Goal: Task Accomplishment & Management: Complete application form

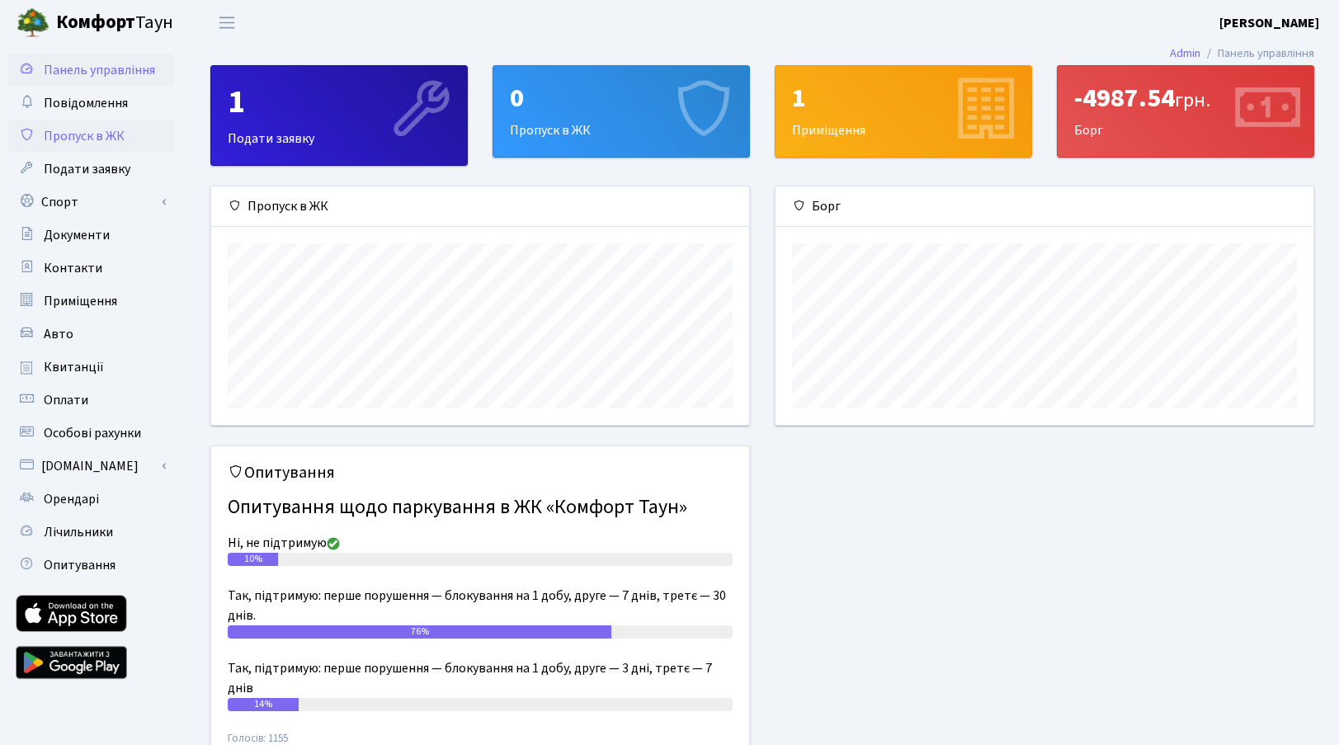
scroll to position [238, 538]
click at [84, 132] on span "Пропуск в ЖК" at bounding box center [84, 136] width 81 height 18
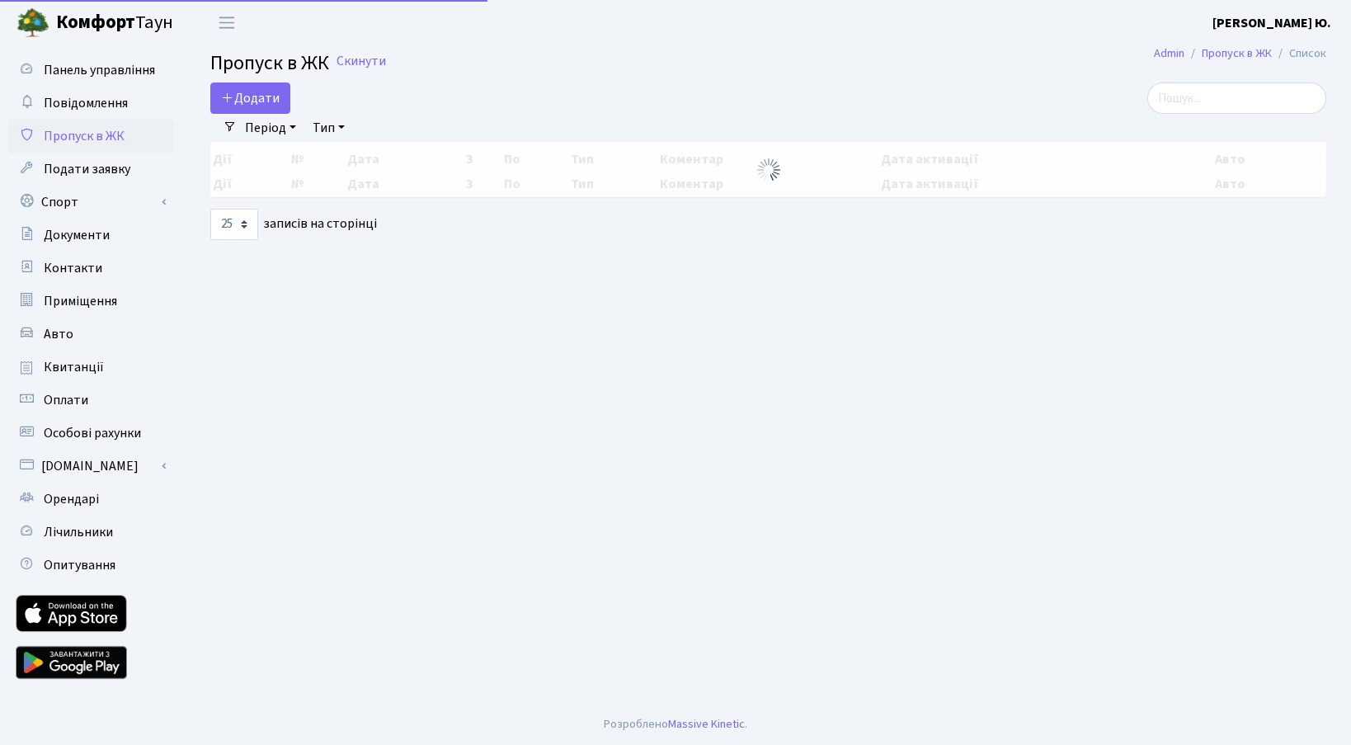
select select "25"
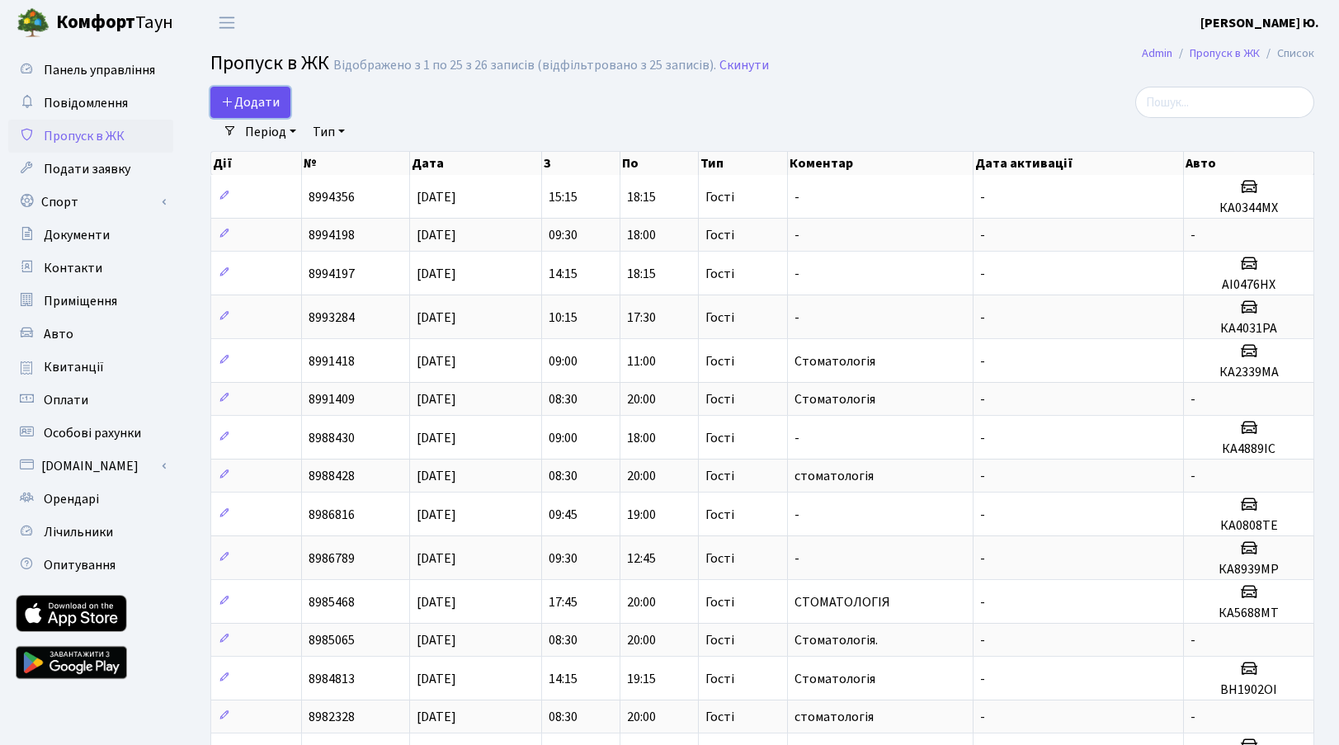
click at [274, 105] on span "Додати" at bounding box center [250, 102] width 59 height 18
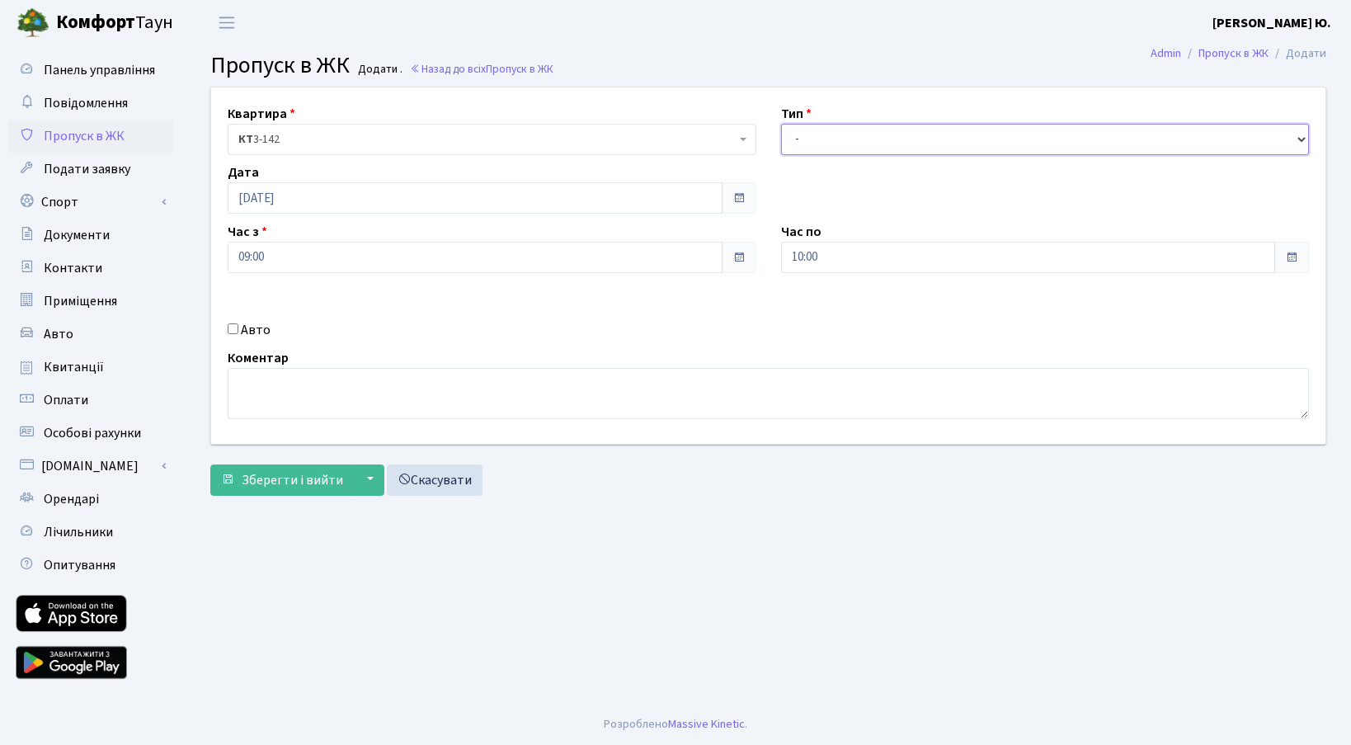
click at [815, 146] on select "- Доставка Таксі Гості Сервіс" at bounding box center [1045, 139] width 529 height 31
select select "3"
click at [781, 124] on select "- Доставка Таксі Гості Сервіс" at bounding box center [1045, 139] width 529 height 31
click at [837, 263] on input "10:00" at bounding box center [1028, 257] width 495 height 31
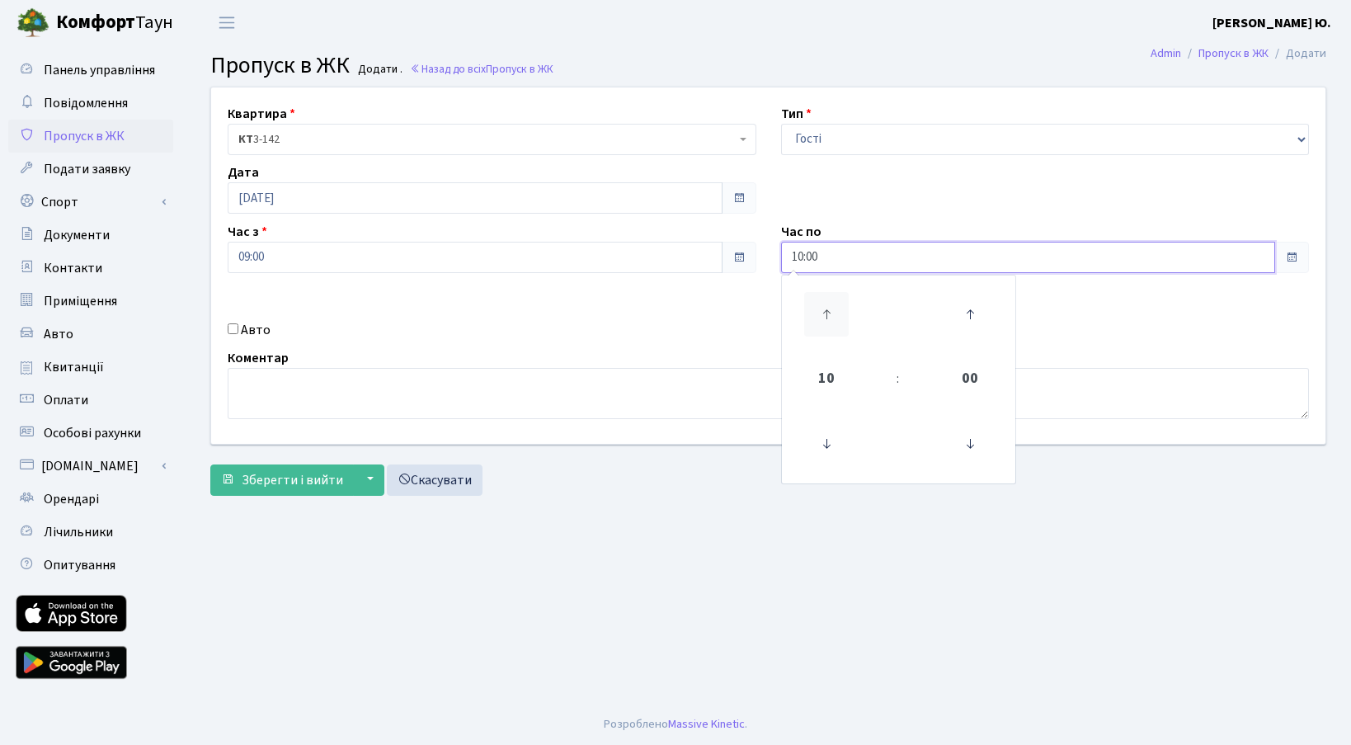
click at [835, 303] on icon at bounding box center [826, 314] width 45 height 45
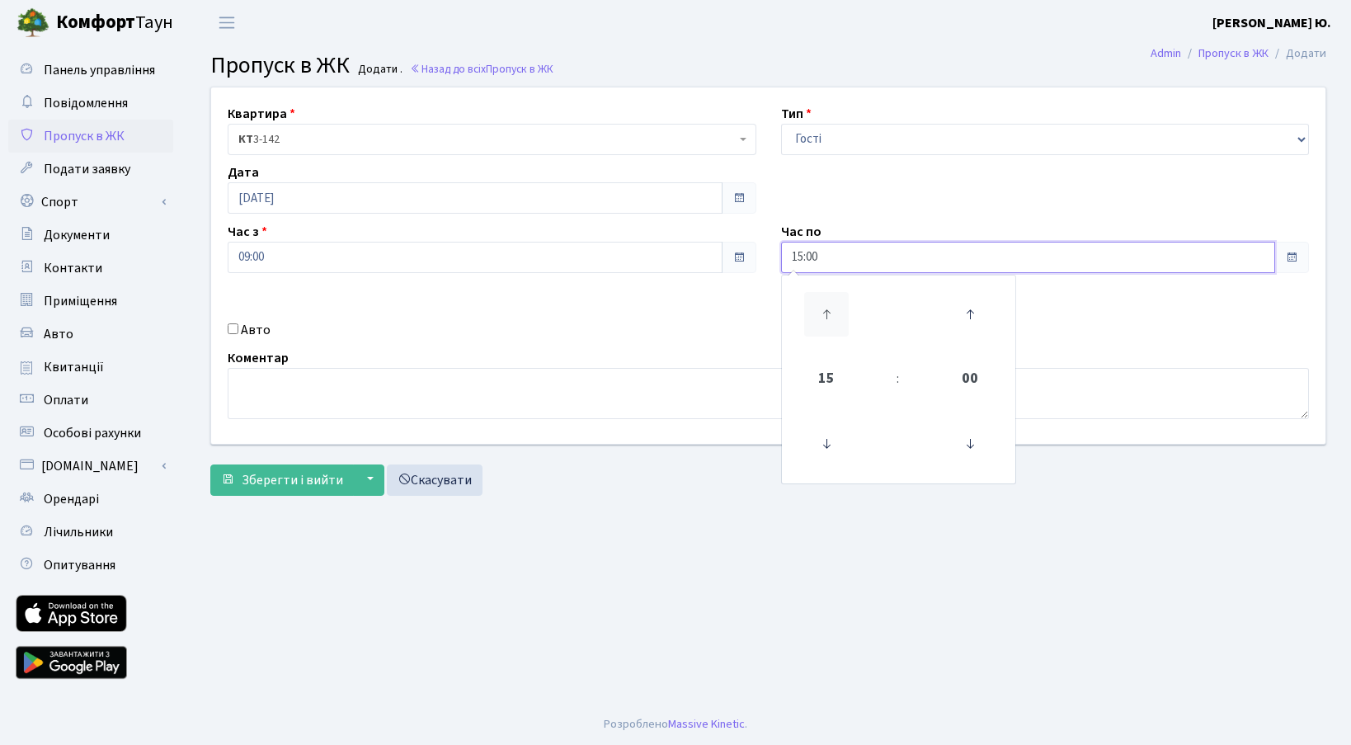
click at [835, 303] on icon at bounding box center [826, 314] width 45 height 45
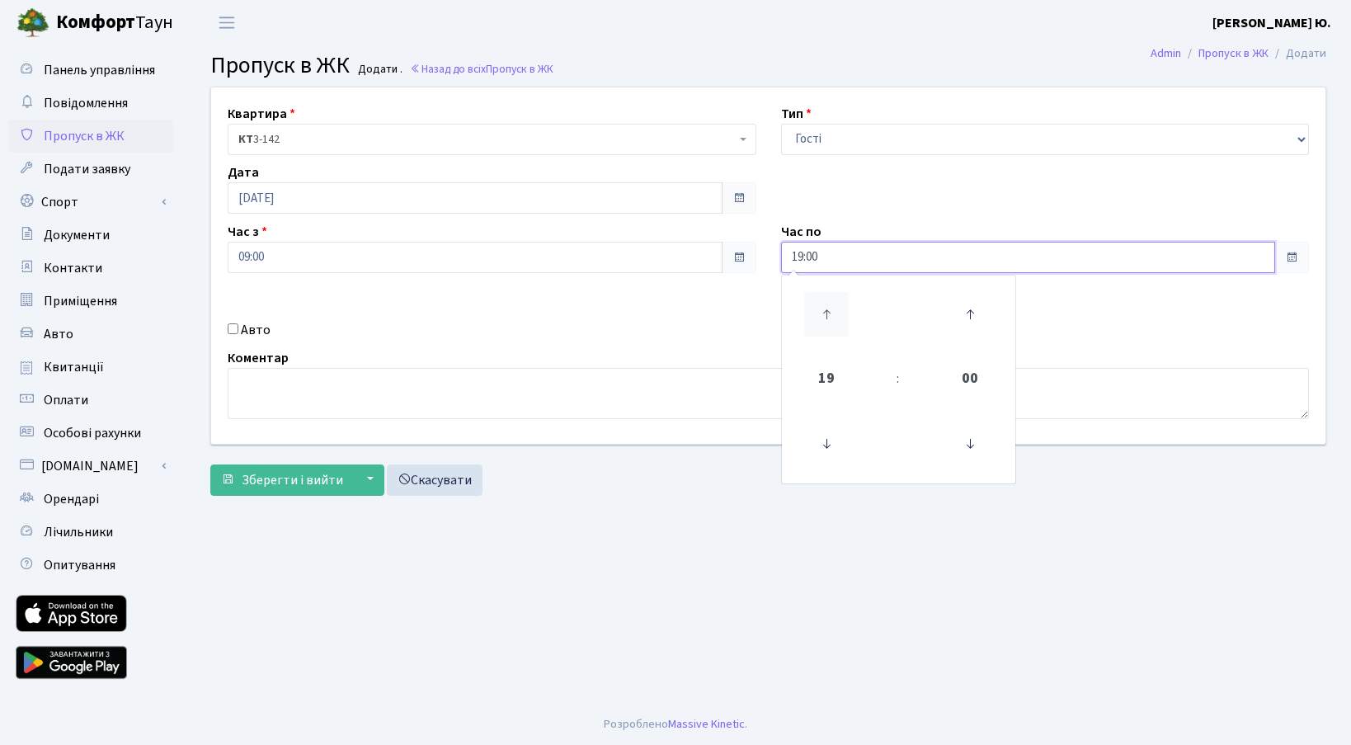
type input "20:00"
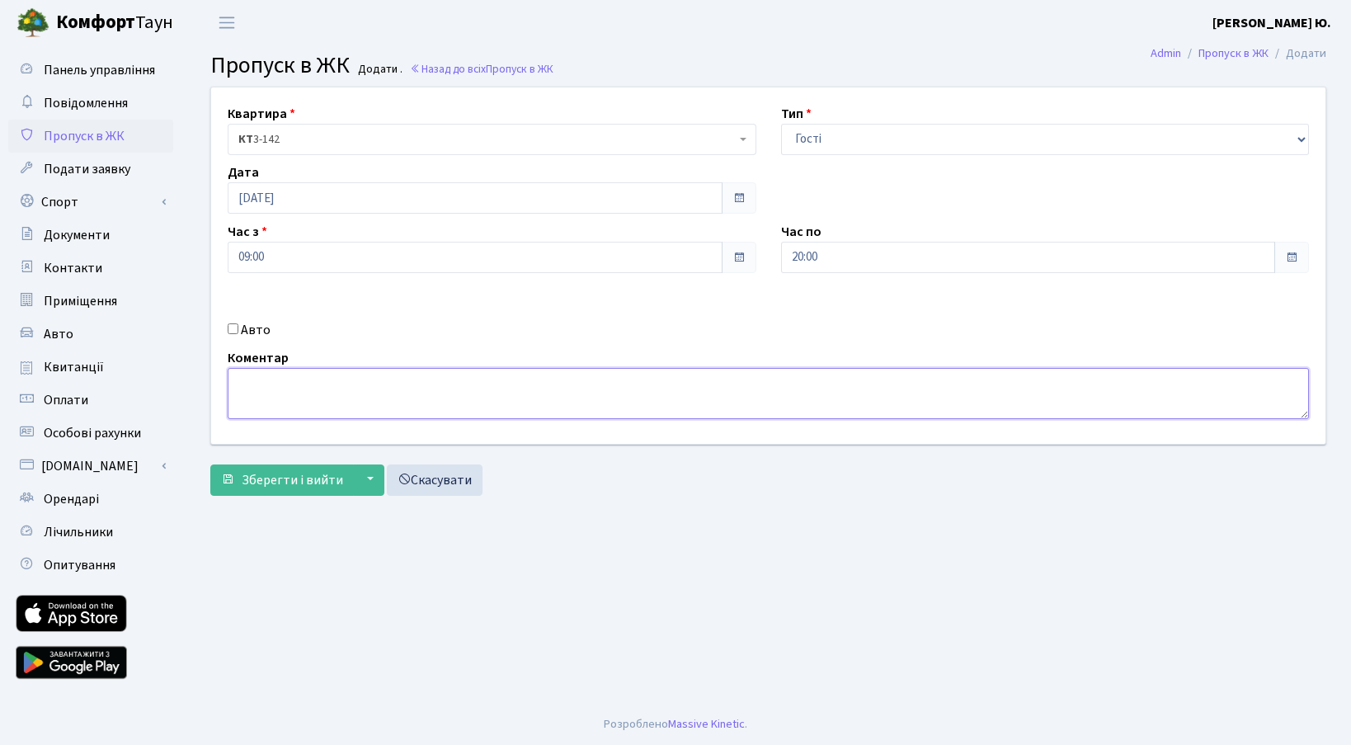
click at [402, 398] on textarea at bounding box center [768, 393] width 1081 height 51
type textarea "Стоматологія"
click at [289, 476] on span "Зберегти і вийти" at bounding box center [292, 480] width 101 height 18
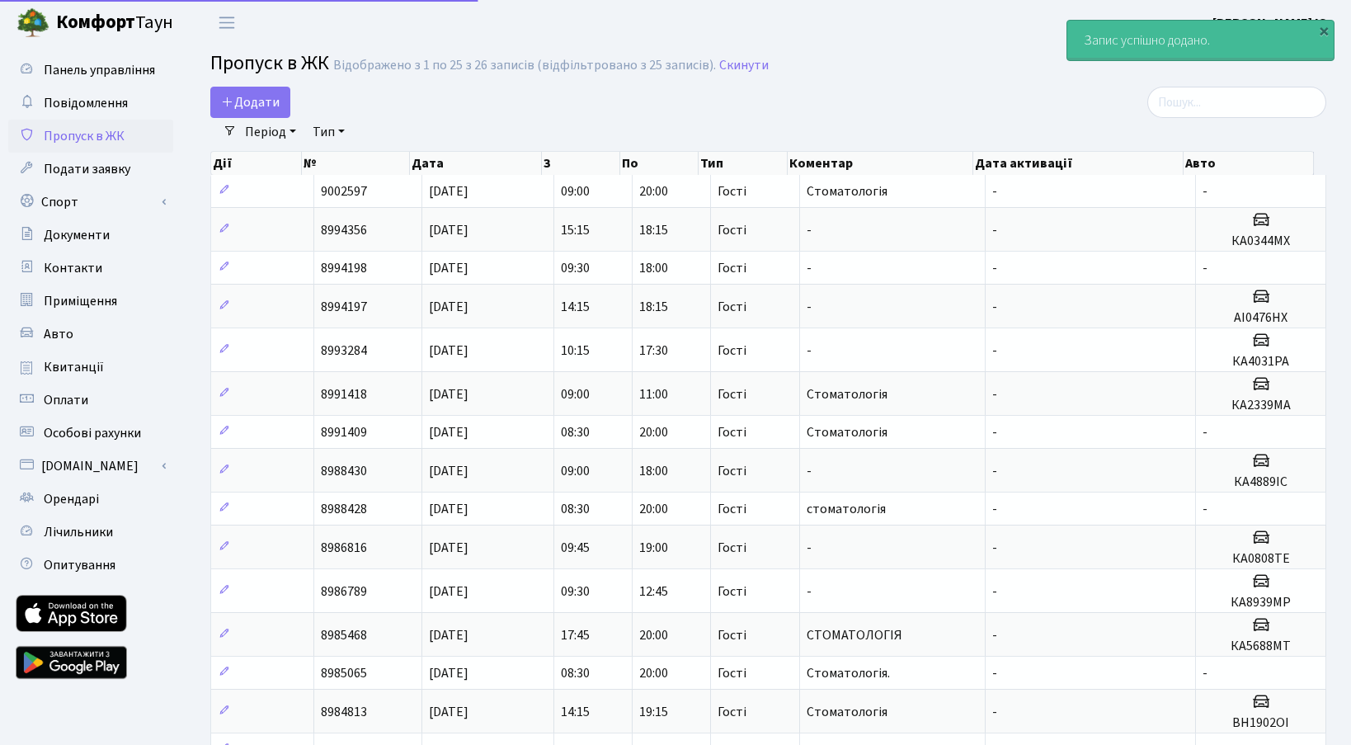
select select "25"
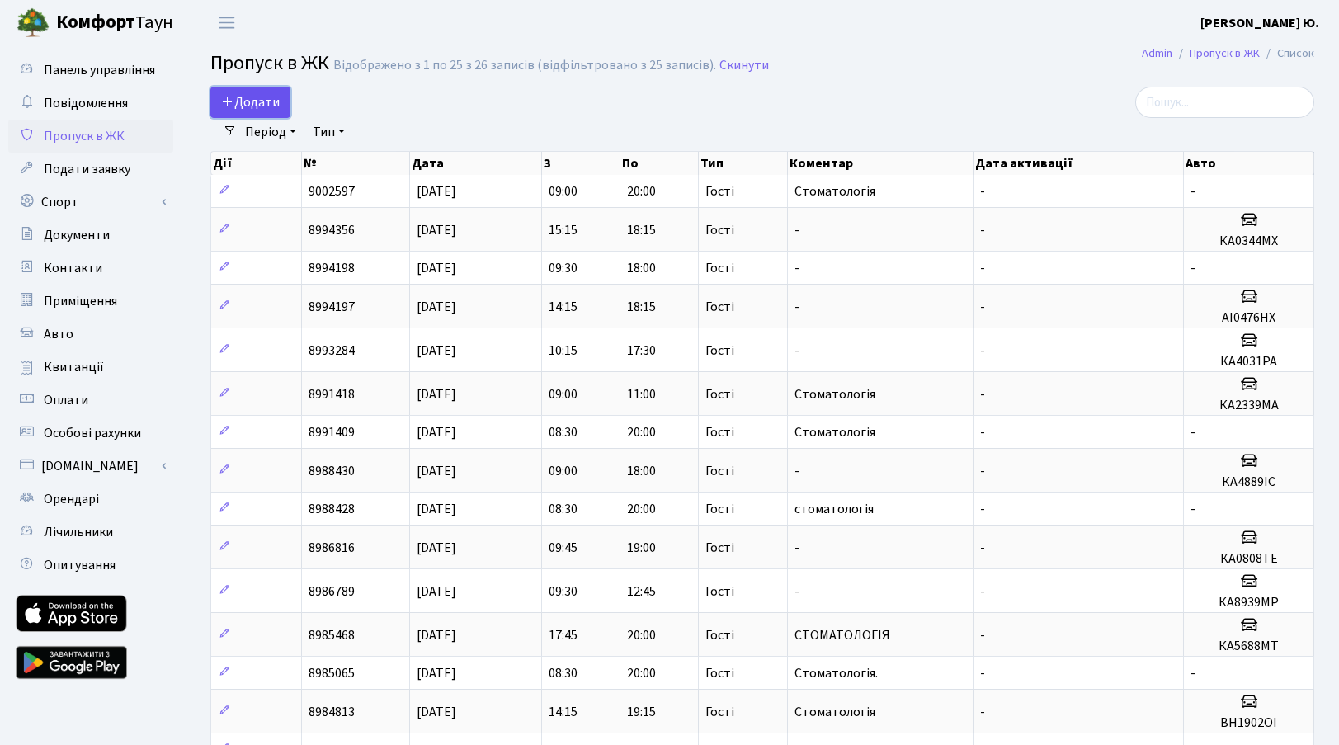
click at [272, 100] on span "Додати" at bounding box center [250, 102] width 59 height 18
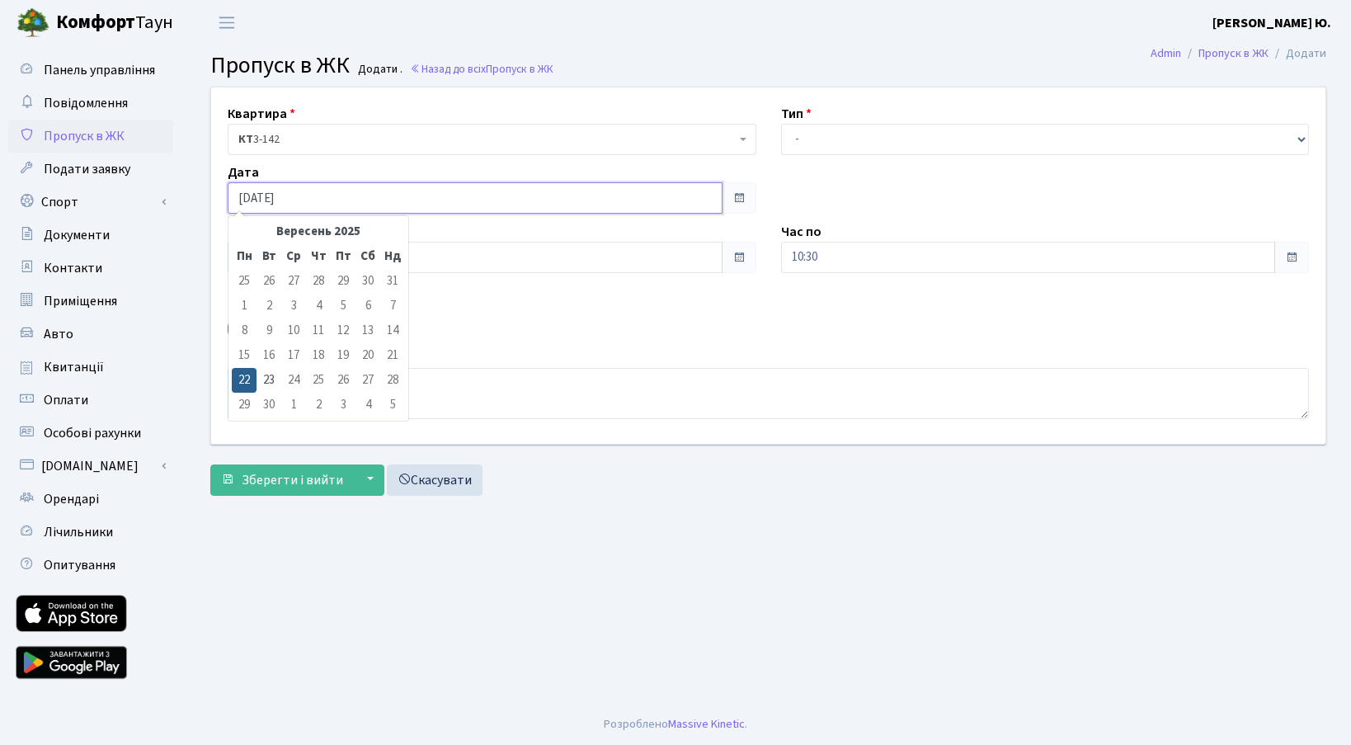
click at [308, 197] on input "[DATE]" at bounding box center [475, 197] width 495 height 31
click at [451, 259] on input "09:15" at bounding box center [475, 257] width 495 height 31
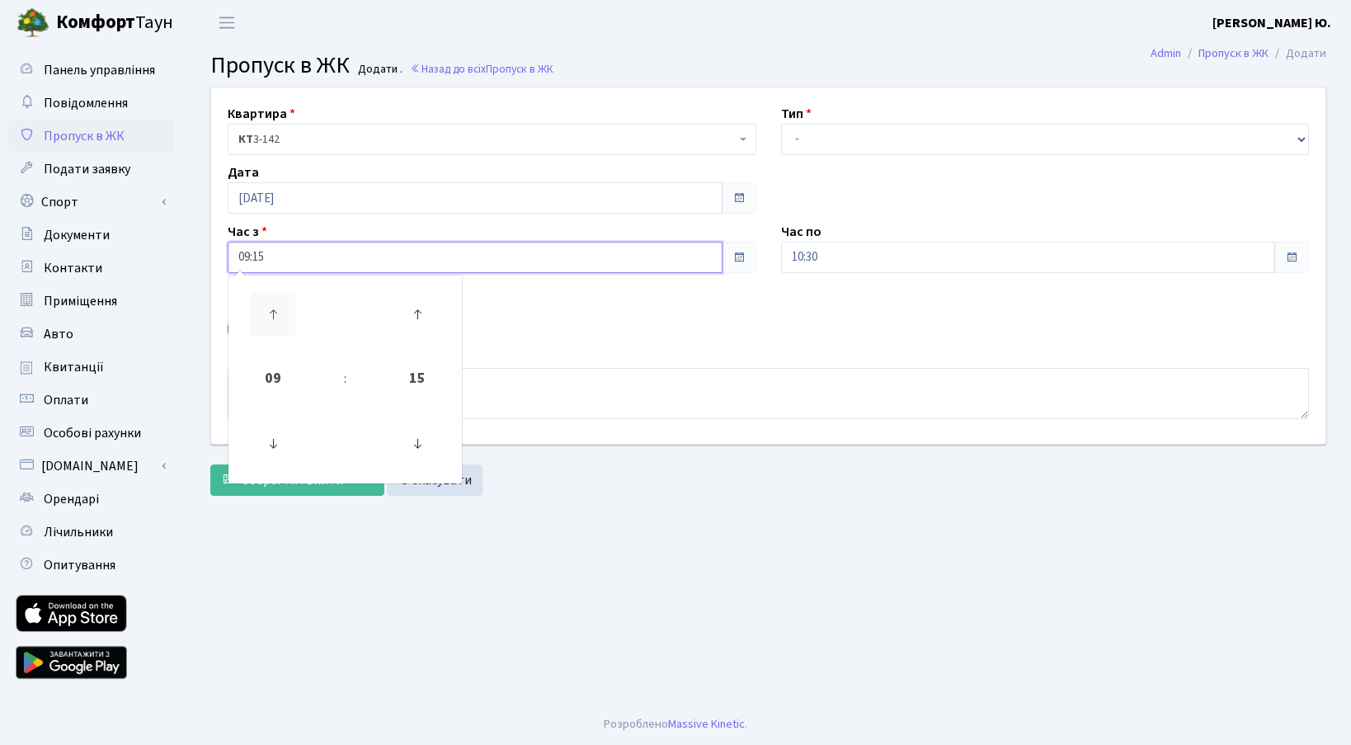
click at [271, 318] on icon at bounding box center [273, 314] width 45 height 45
type input "11:15"
click at [862, 138] on select "- Доставка Таксі Гості Сервіс" at bounding box center [1045, 139] width 529 height 31
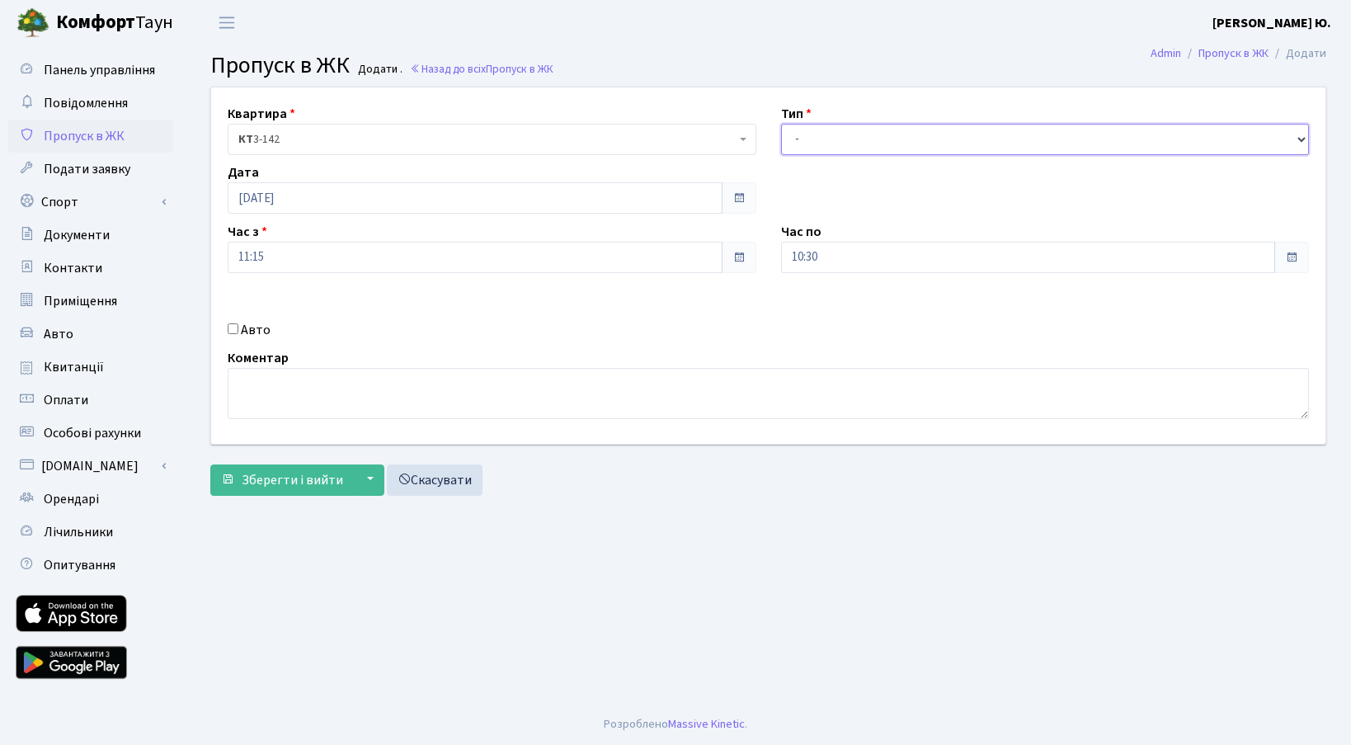
select select "3"
click at [781, 124] on select "- Доставка Таксі Гості Сервіс" at bounding box center [1045, 139] width 529 height 31
click at [845, 254] on input "10:30" at bounding box center [1028, 257] width 495 height 31
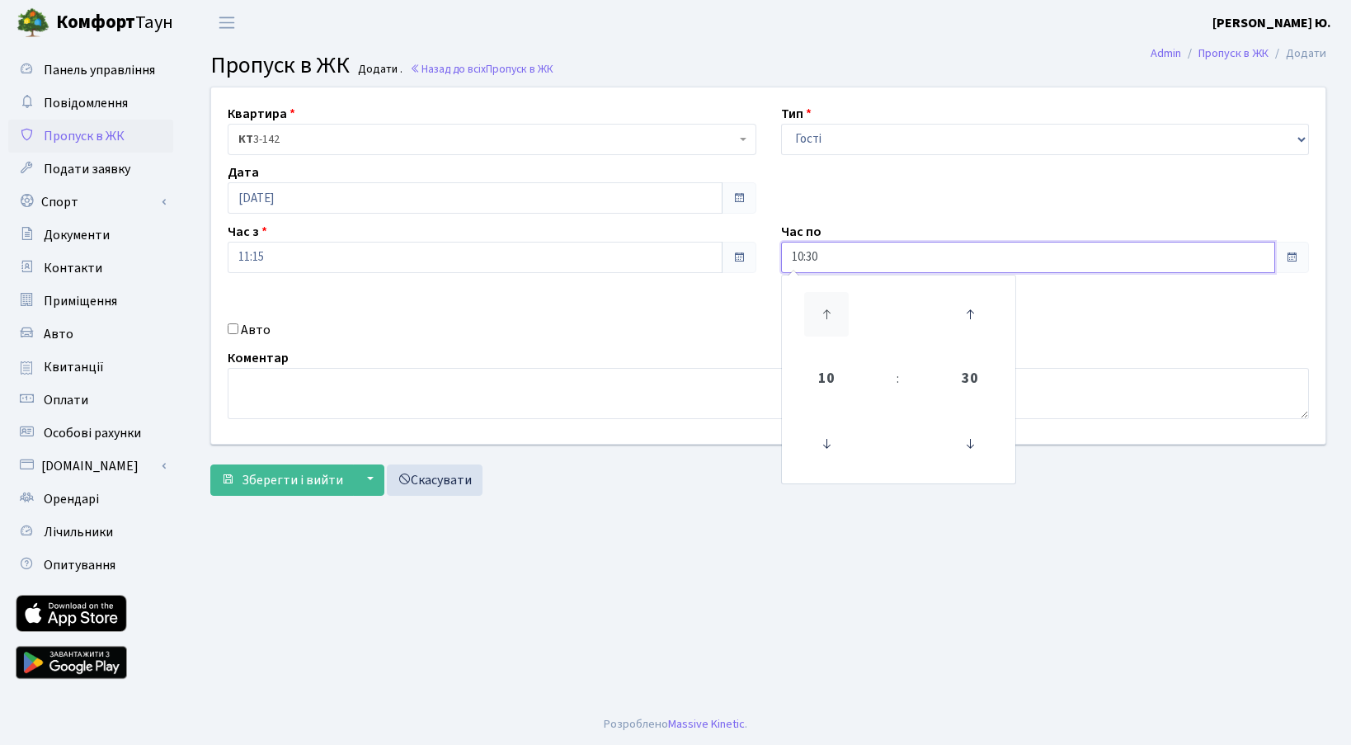
click at [828, 308] on icon at bounding box center [826, 314] width 45 height 45
click at [828, 310] on icon at bounding box center [826, 314] width 45 height 45
type input "13:30"
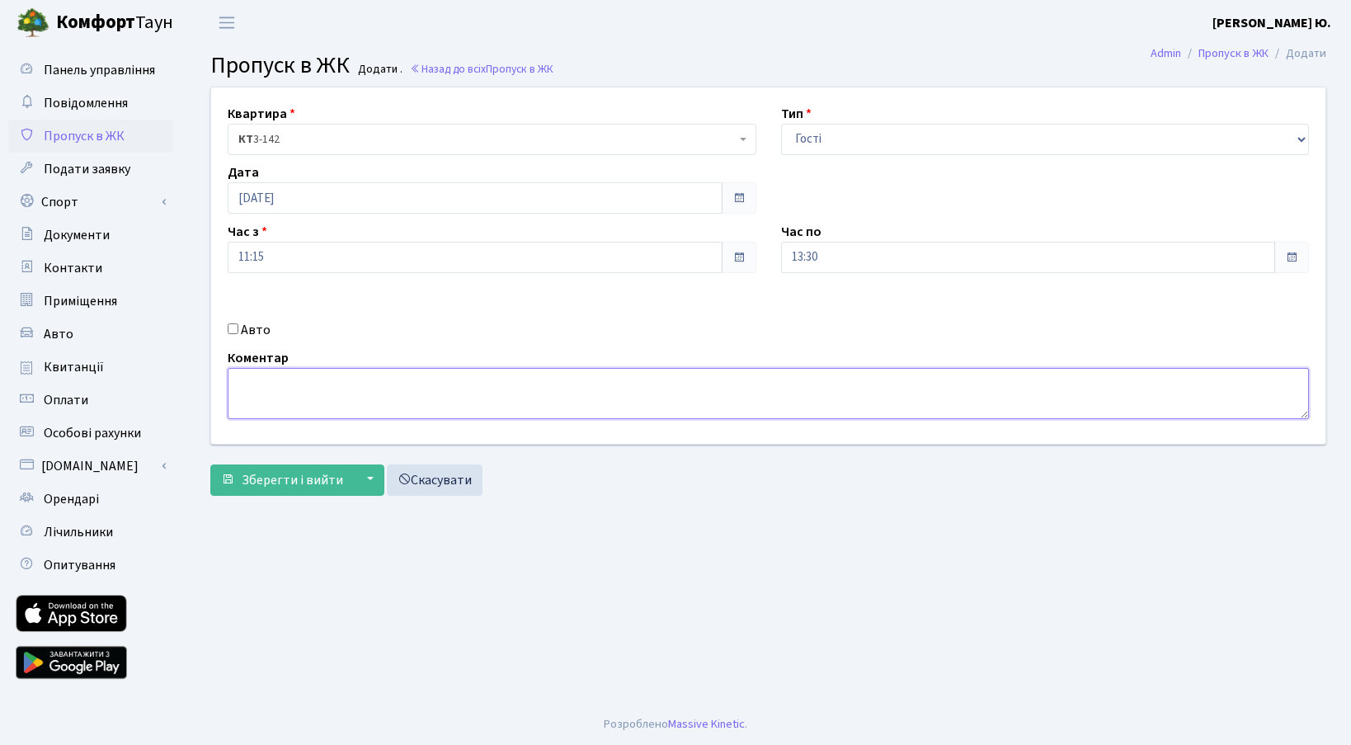
click at [646, 398] on textarea at bounding box center [768, 393] width 1081 height 51
drag, startPoint x: 641, startPoint y: 396, endPoint x: 250, endPoint y: 323, distance: 397.6
click at [237, 325] on input "Авто" at bounding box center [233, 328] width 11 height 11
checkbox input "true"
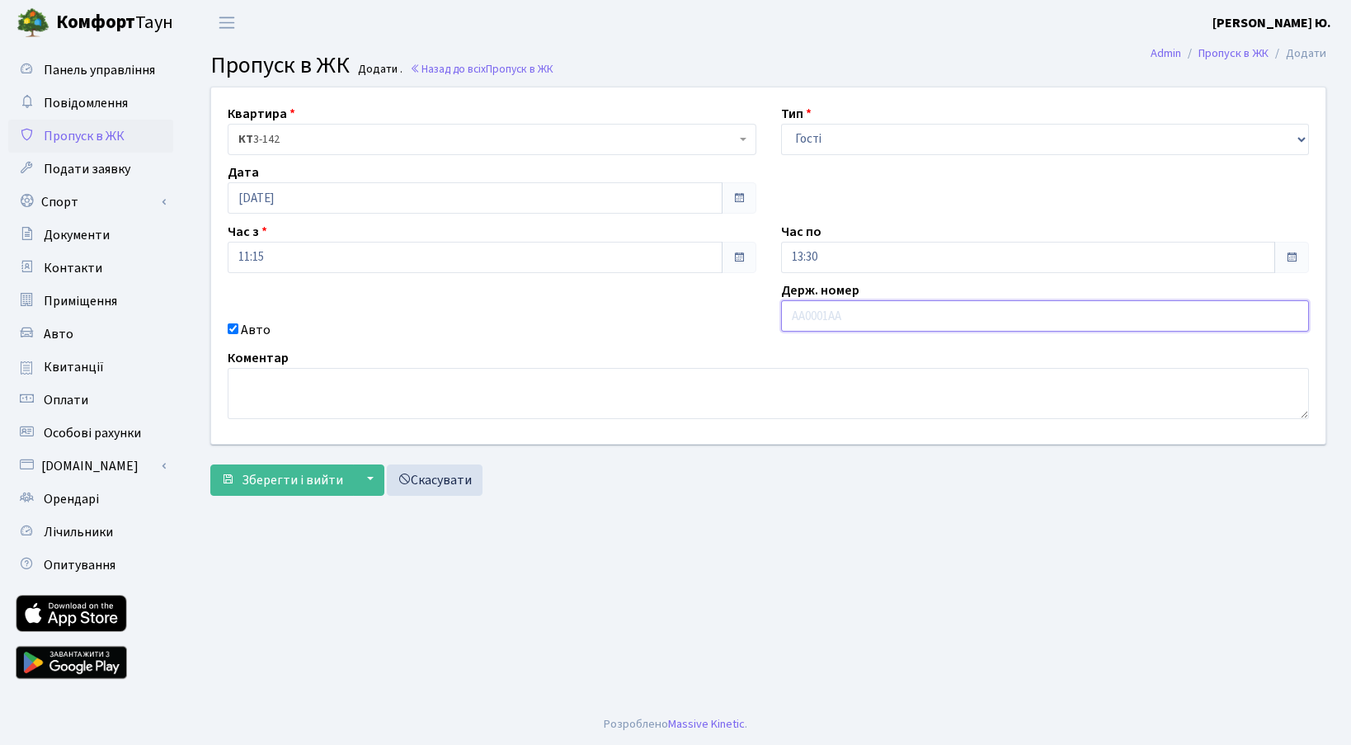
paste input "АХ7812ОВ"
type input "АХ7812ОВ"
click at [437, 403] on textarea at bounding box center [768, 393] width 1081 height 51
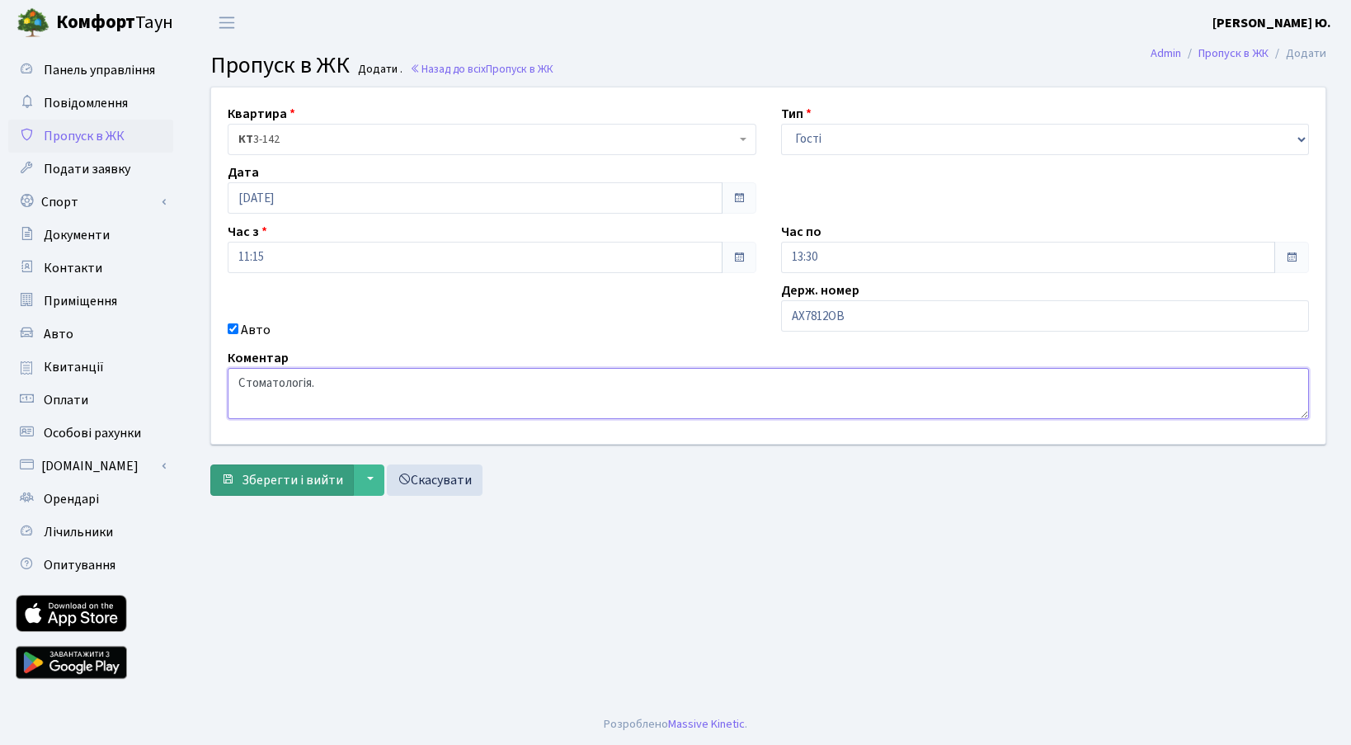
type textarea "Стоматологія."
click at [280, 468] on button "Зберегти і вийти" at bounding box center [282, 479] width 144 height 31
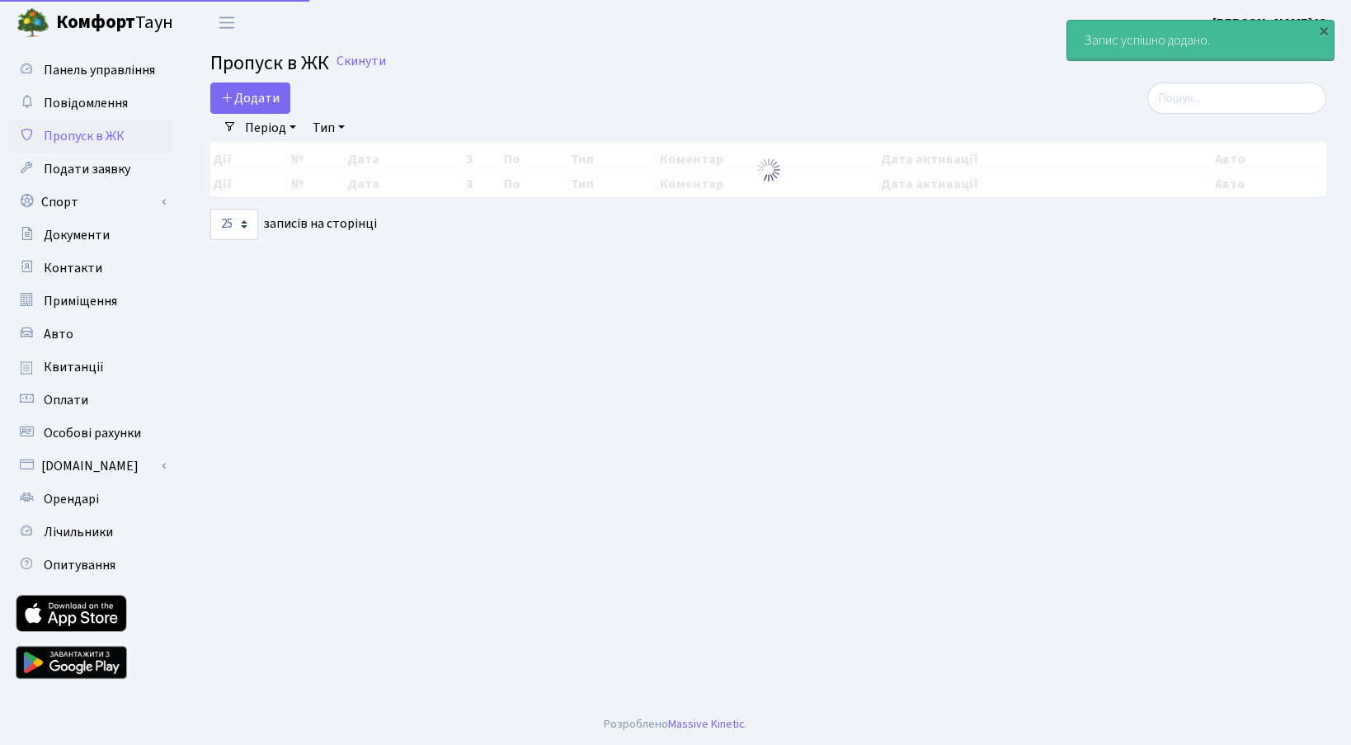
select select "25"
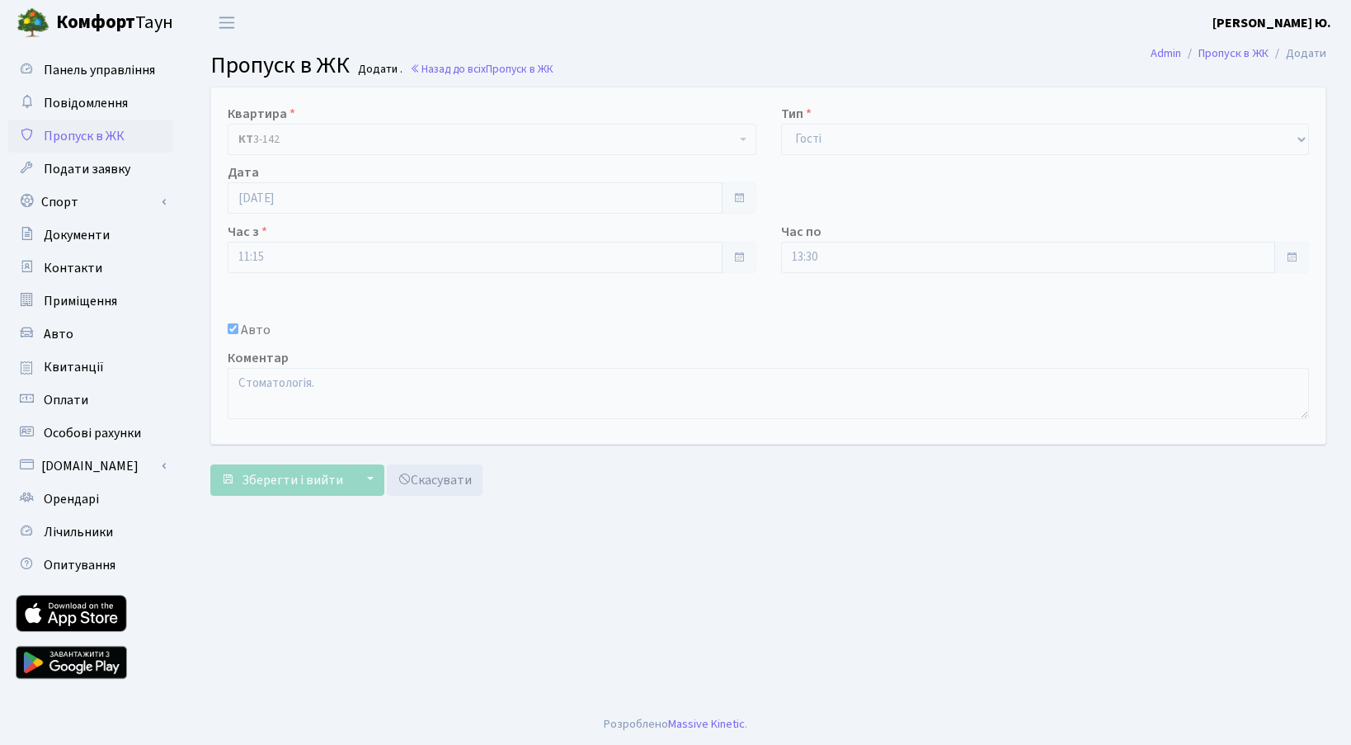
select select "3"
